Goal: Task Accomplishment & Management: Complete application form

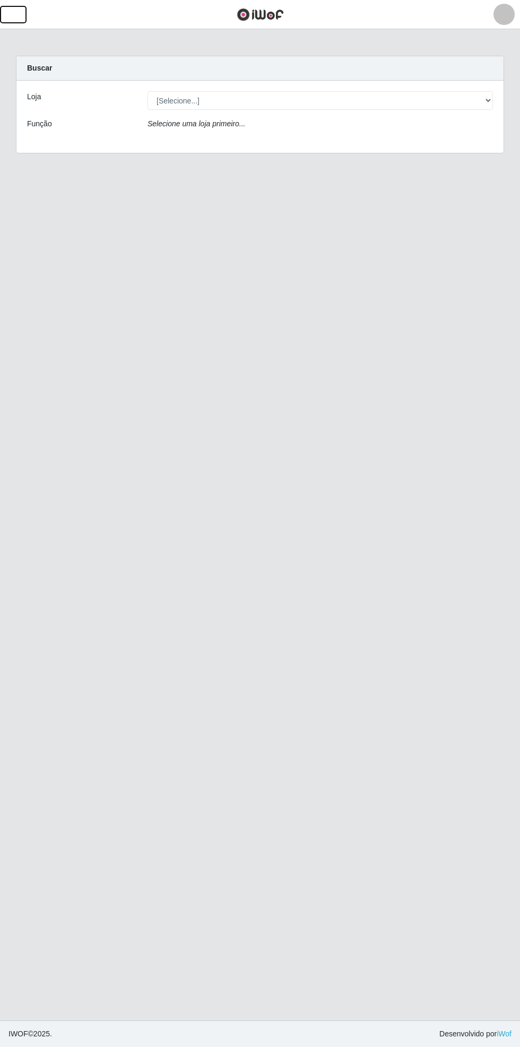
click at [22, 14] on button "button" at bounding box center [13, 15] width 27 height 18
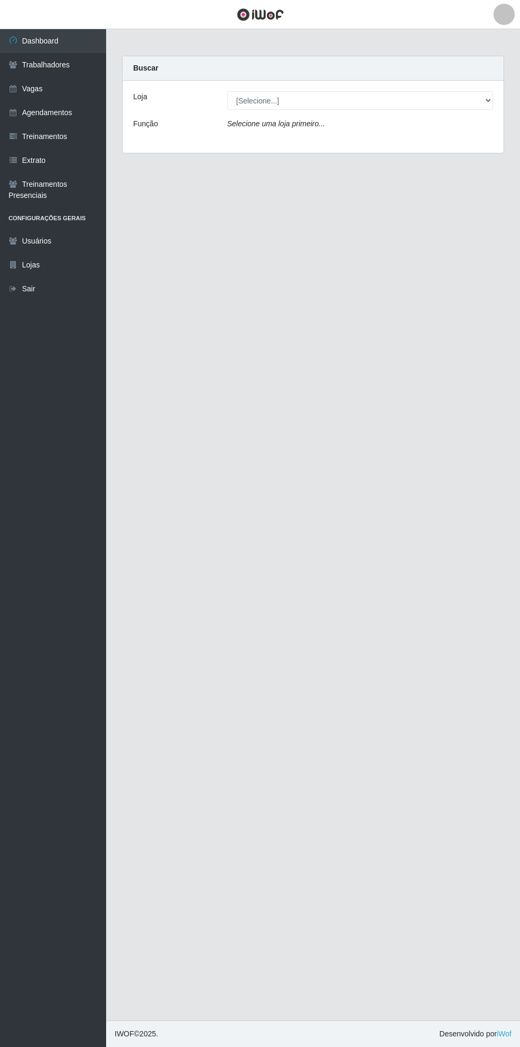
click at [60, 99] on link "Vagas" at bounding box center [53, 89] width 106 height 24
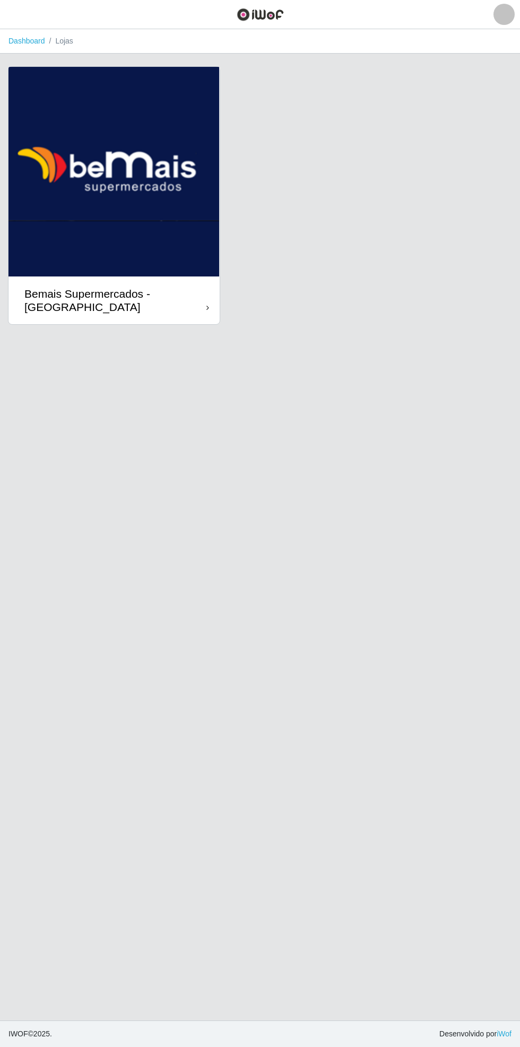
click at [192, 298] on div "Bemais Supermercados - [GEOGRAPHIC_DATA]" at bounding box center [115, 300] width 182 height 27
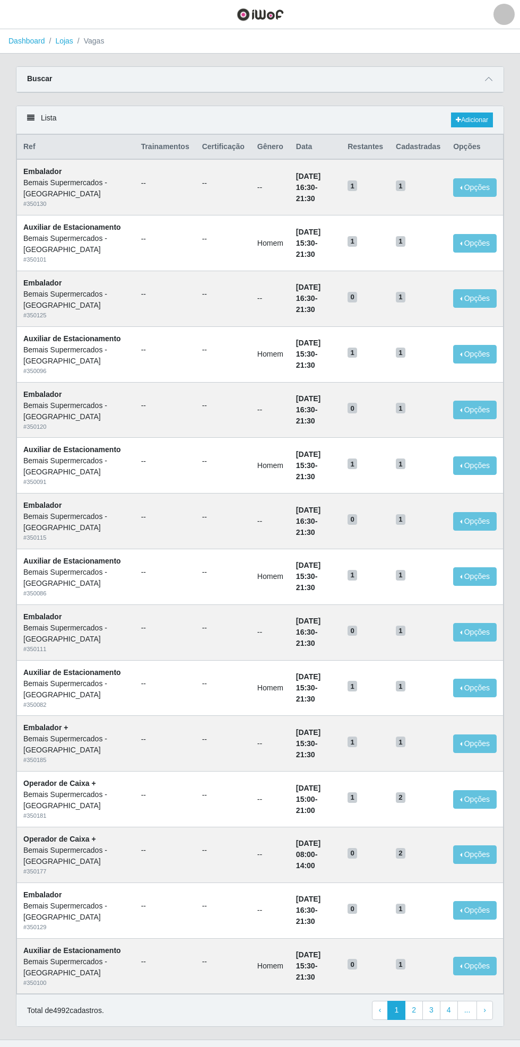
click at [488, 74] on span at bounding box center [488, 79] width 13 height 12
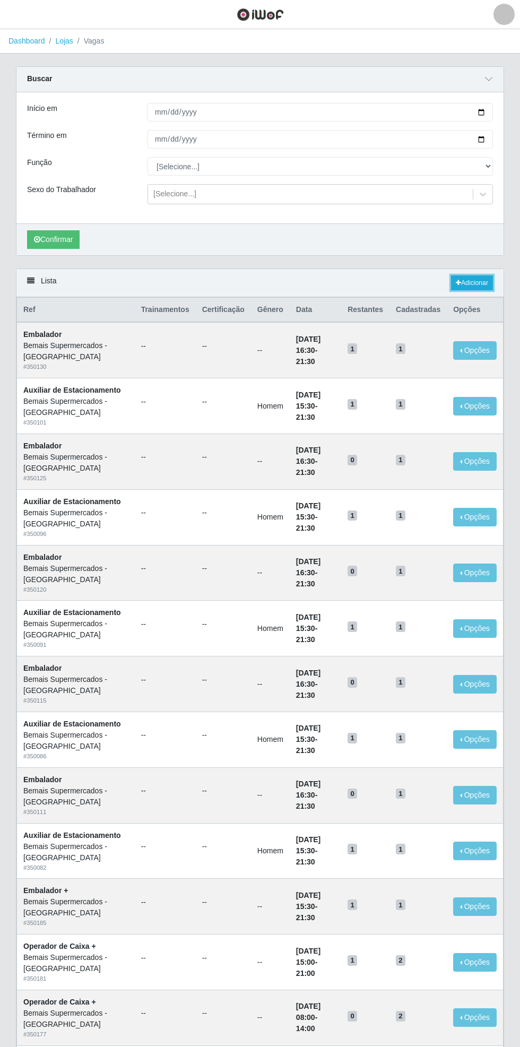
click at [471, 278] on link "Adicionar" at bounding box center [472, 282] width 42 height 15
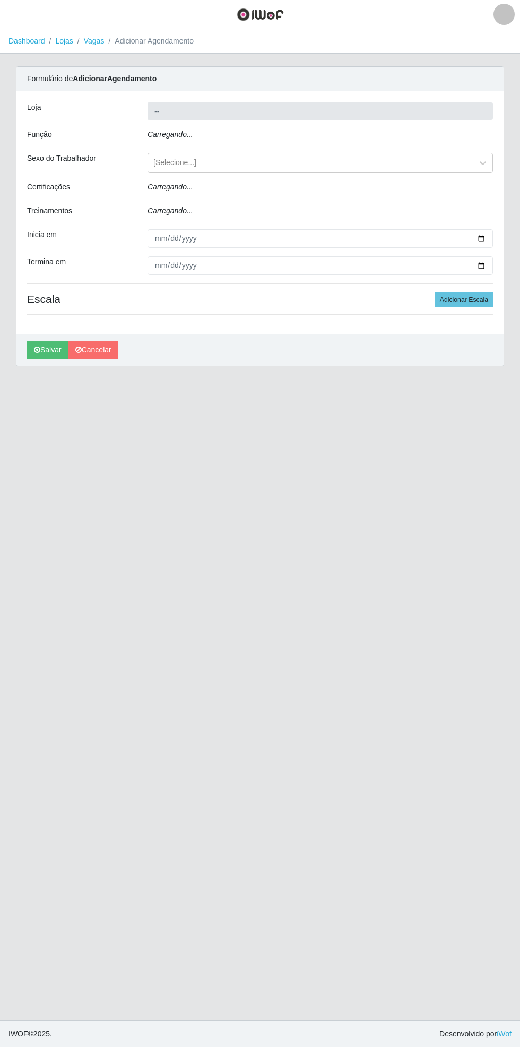
type input "Bemais Supermercados - [GEOGRAPHIC_DATA]"
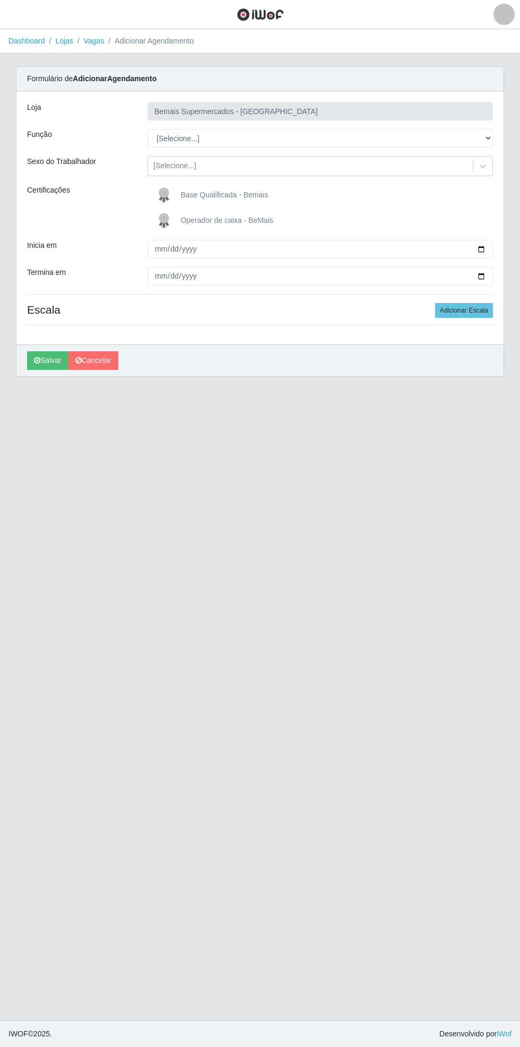
click at [207, 223] on span "Operador de caixa - BeMais" at bounding box center [226, 220] width 92 height 8
click at [0, 0] on input "Operador de caixa - BeMais" at bounding box center [0, 0] width 0 height 0
click at [488, 137] on select "[Selecione...] ASG ASG + ASG ++ Auxiliar de Estacionamento Auxiliar de Estacion…" at bounding box center [321, 138] width 346 height 19
select select "72"
click at [148, 129] on select "[Selecione...] ASG ASG + ASG ++ Auxiliar de Estacionamento Auxiliar de Estacion…" at bounding box center [321, 138] width 346 height 19
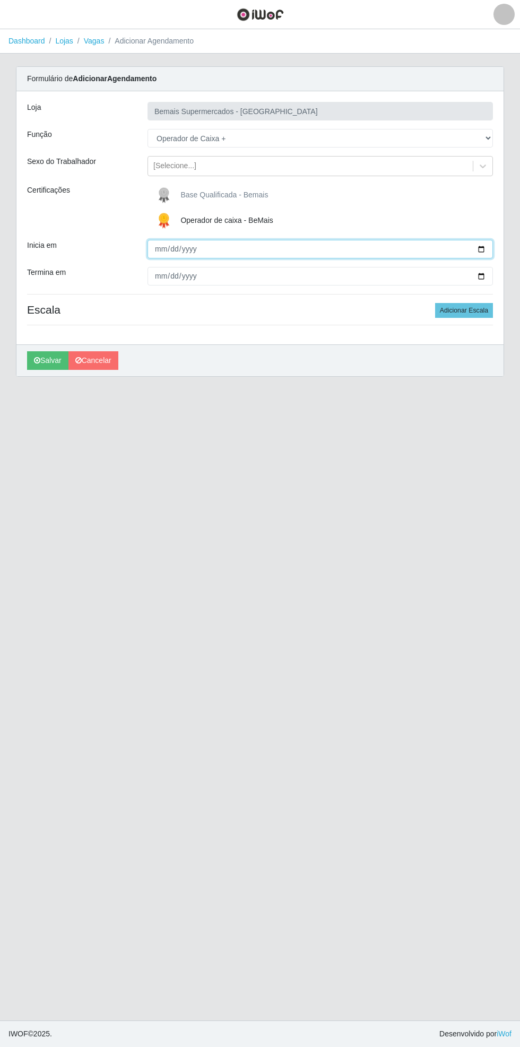
click at [482, 241] on input "Inicia em" at bounding box center [321, 249] width 346 height 19
type input "[DATE]"
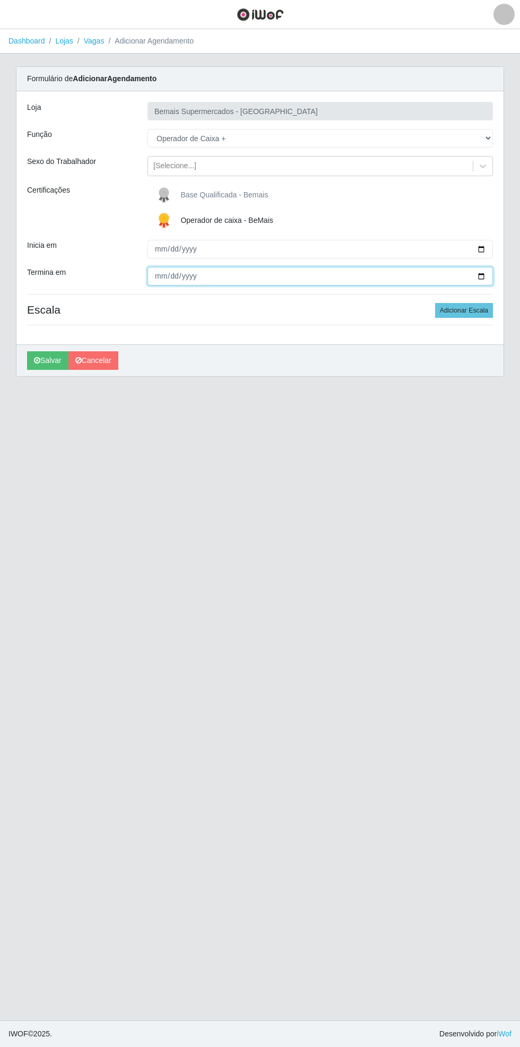
click at [486, 275] on input "Termina em" at bounding box center [321, 276] width 346 height 19
type input "[DATE]"
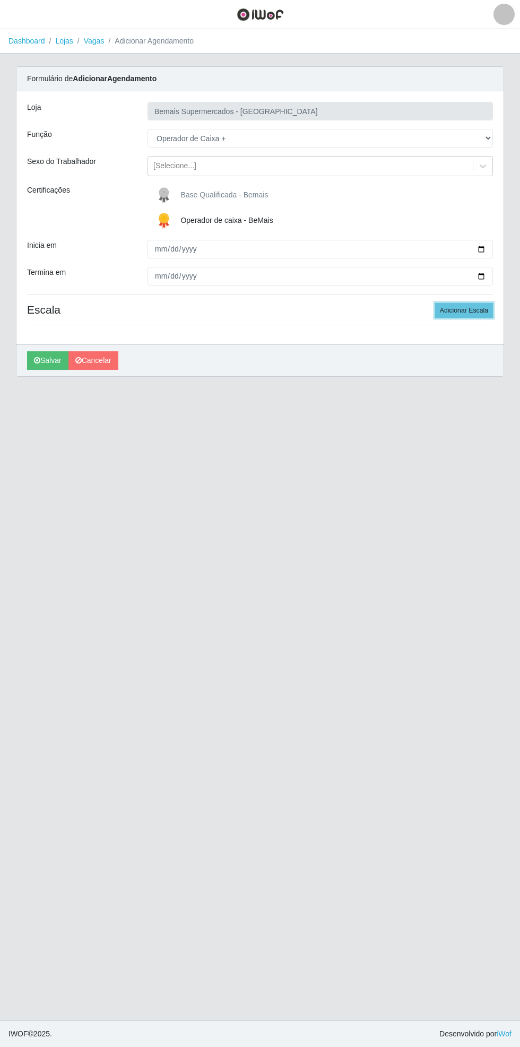
click at [463, 309] on button "Adicionar Escala" at bounding box center [464, 310] width 58 height 15
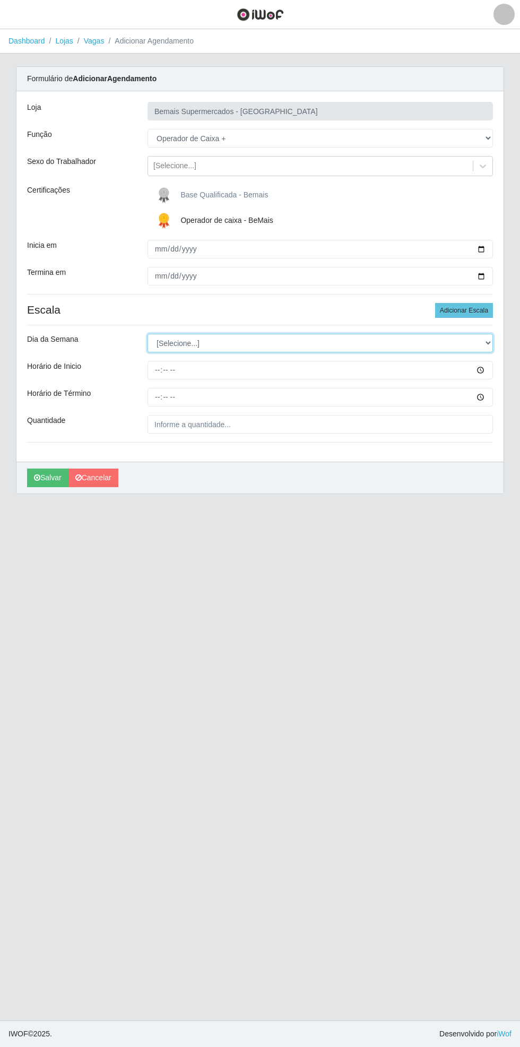
click at [490, 348] on select "[Selecione...] Segunda Terça Quarta Quinta Sexta Sábado Domingo" at bounding box center [321, 343] width 346 height 19
select select "6"
click at [148, 334] on select "[Selecione...] Segunda Terça Quarta Quinta Sexta Sábado Domingo" at bounding box center [321, 343] width 346 height 19
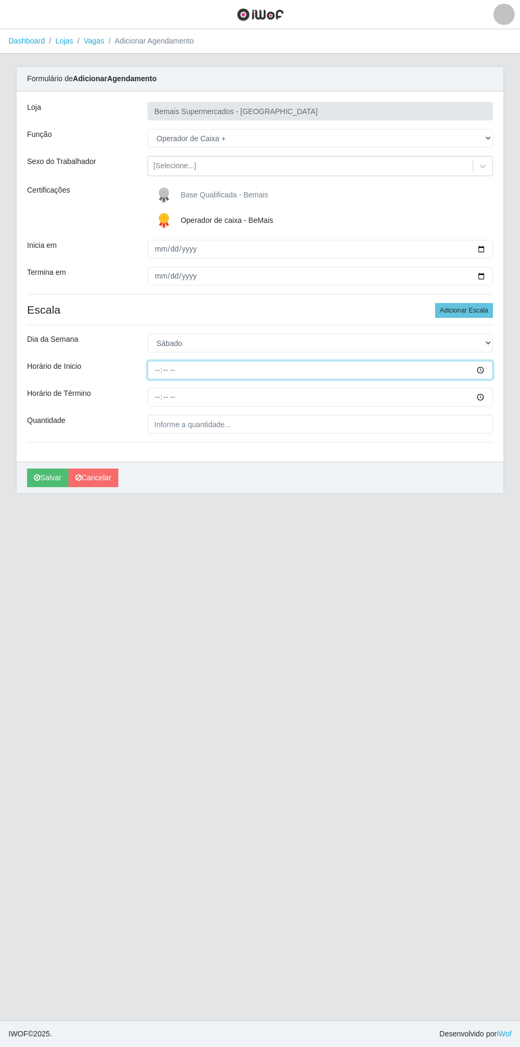
click at [493, 378] on input "Horário de Inicio" at bounding box center [321, 370] width 346 height 19
type input "16:00"
click at [488, 402] on input "Horário de Término" at bounding box center [321, 397] width 346 height 19
type input "21:00"
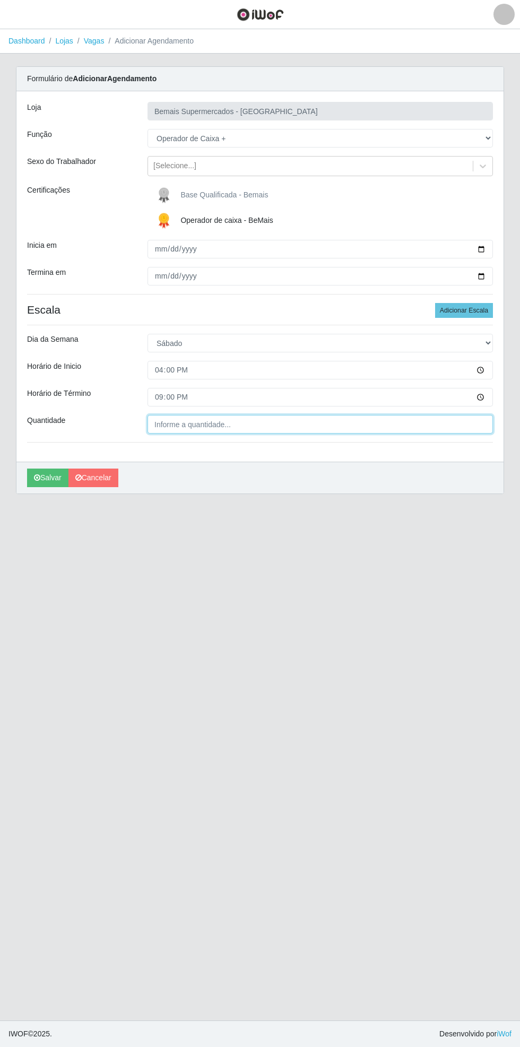
click at [245, 424] on input "Quantidade" at bounding box center [321, 424] width 346 height 19
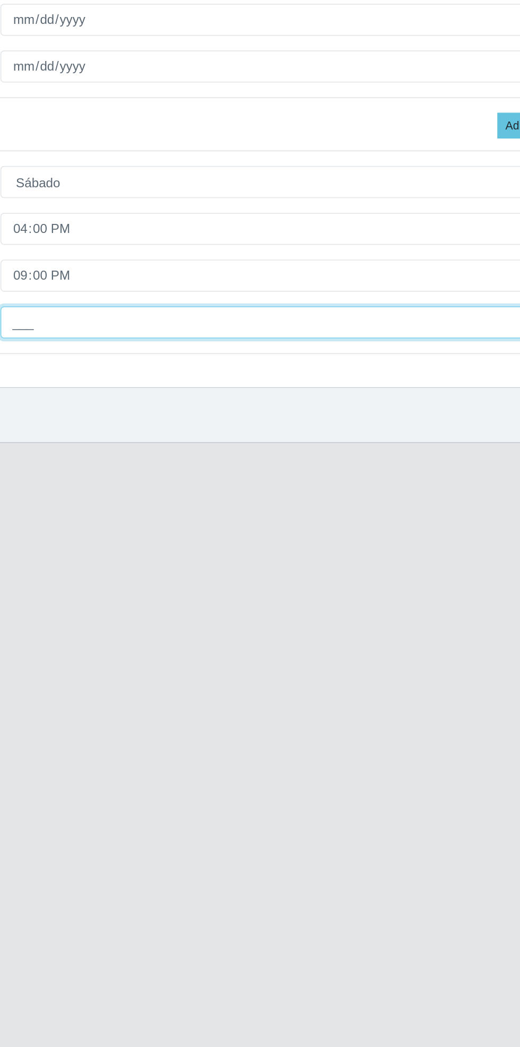
type input "1__"
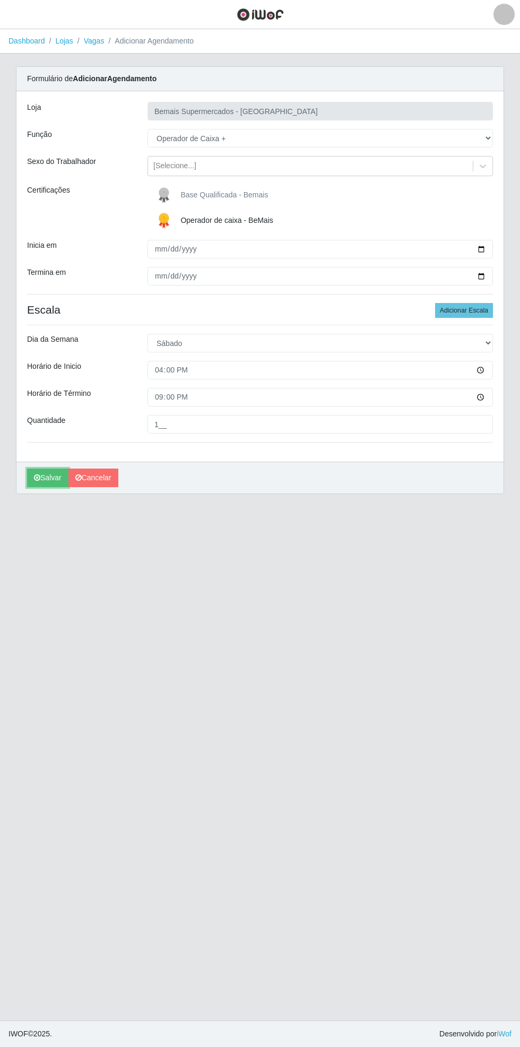
click at [41, 483] on button "Salvar" at bounding box center [47, 478] width 41 height 19
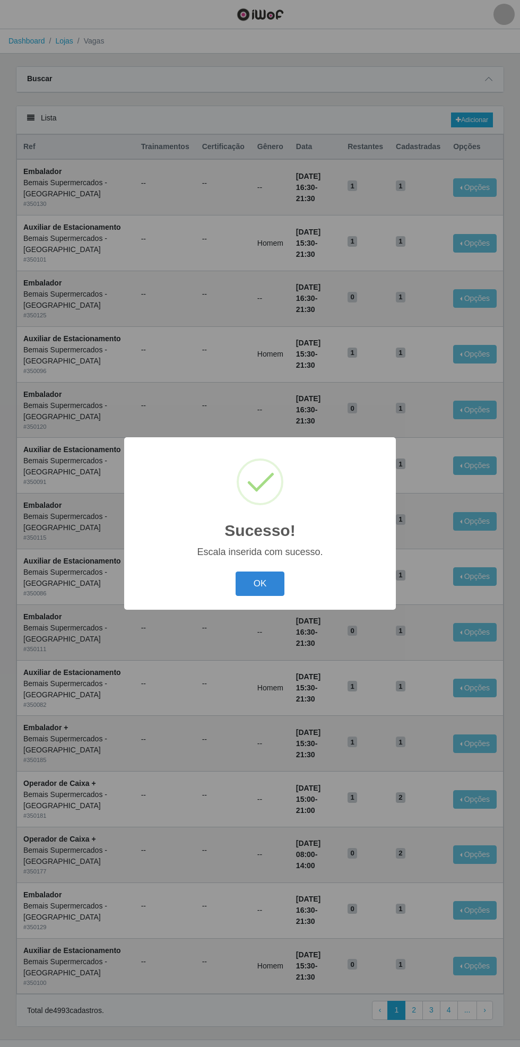
click at [264, 579] on button "OK" at bounding box center [260, 584] width 49 height 25
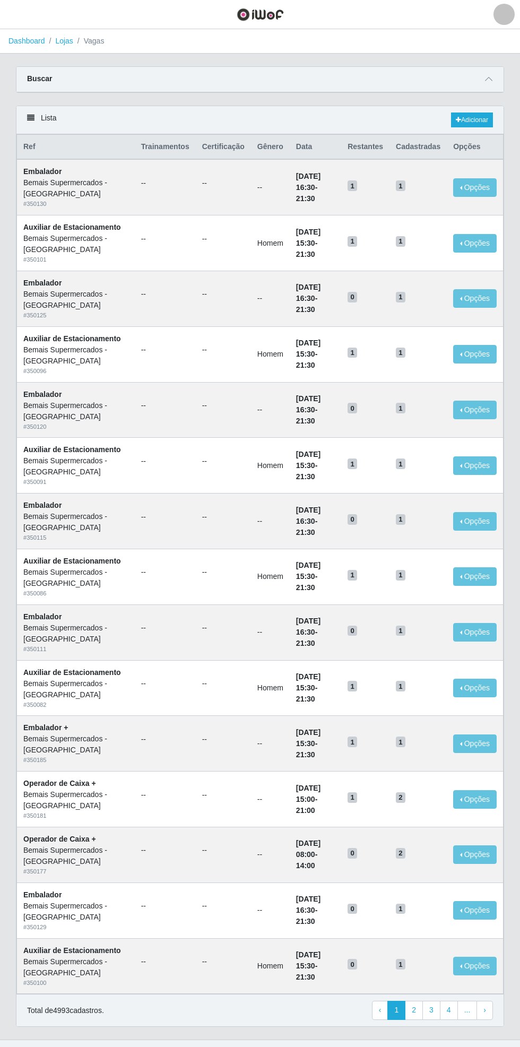
click at [21, 41] on link "Dashboard" at bounding box center [26, 41] width 37 height 8
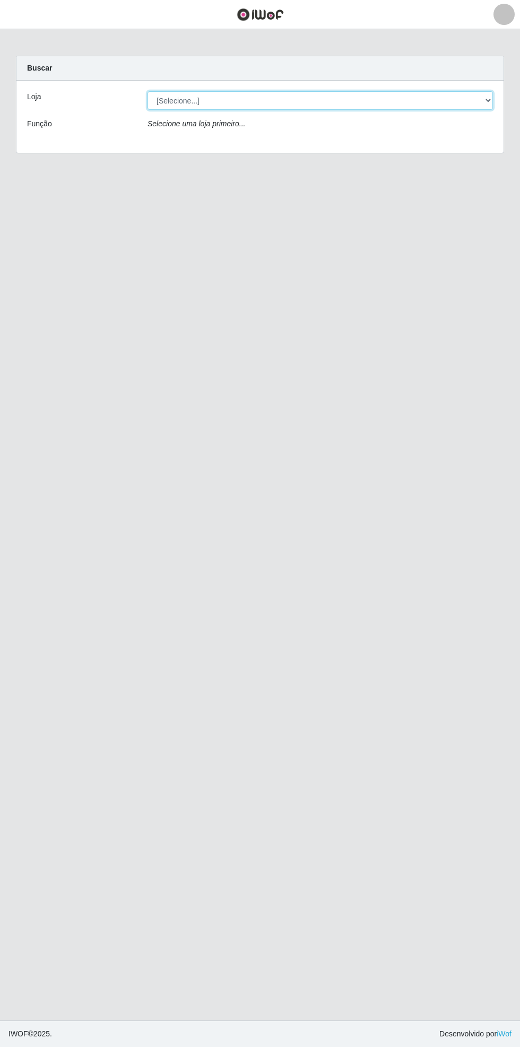
click at [489, 99] on select "[Selecione...] Bemais Supermercados - [GEOGRAPHIC_DATA]" at bounding box center [321, 100] width 346 height 19
select select "250"
click at [148, 91] on select "[Selecione...] Bemais Supermercados - [GEOGRAPHIC_DATA]" at bounding box center [321, 100] width 346 height 19
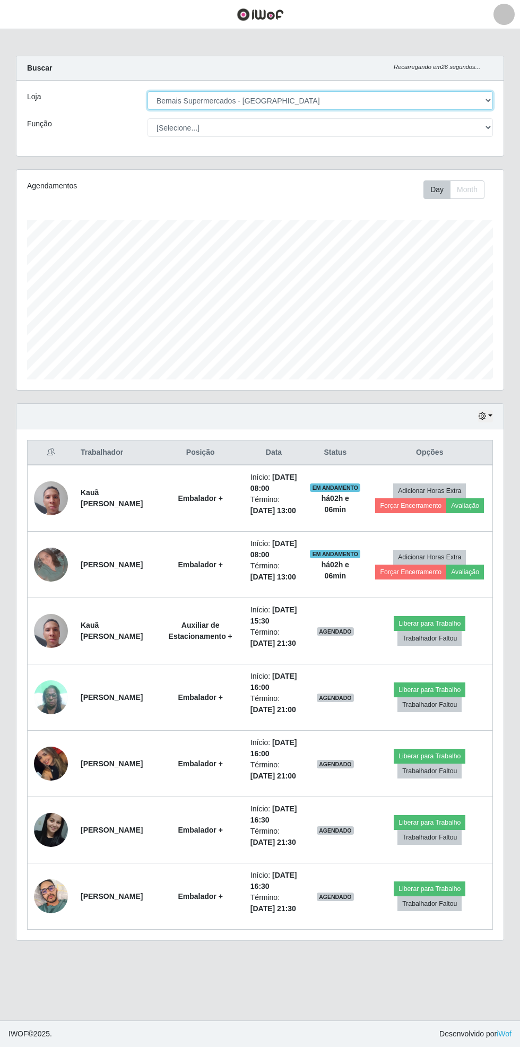
scroll to position [87, 0]
